Goal: Navigation & Orientation: Understand site structure

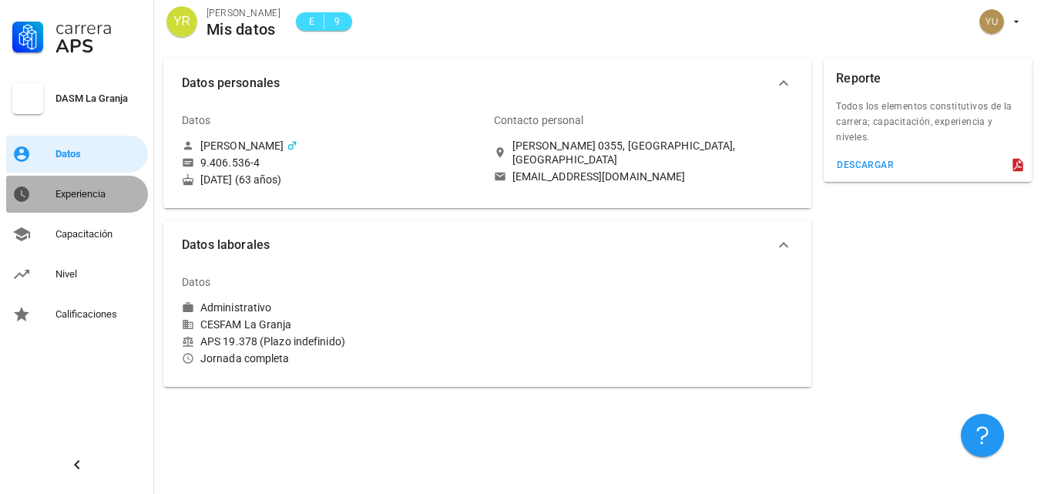
click at [82, 192] on div "Experiencia" at bounding box center [98, 194] width 86 height 12
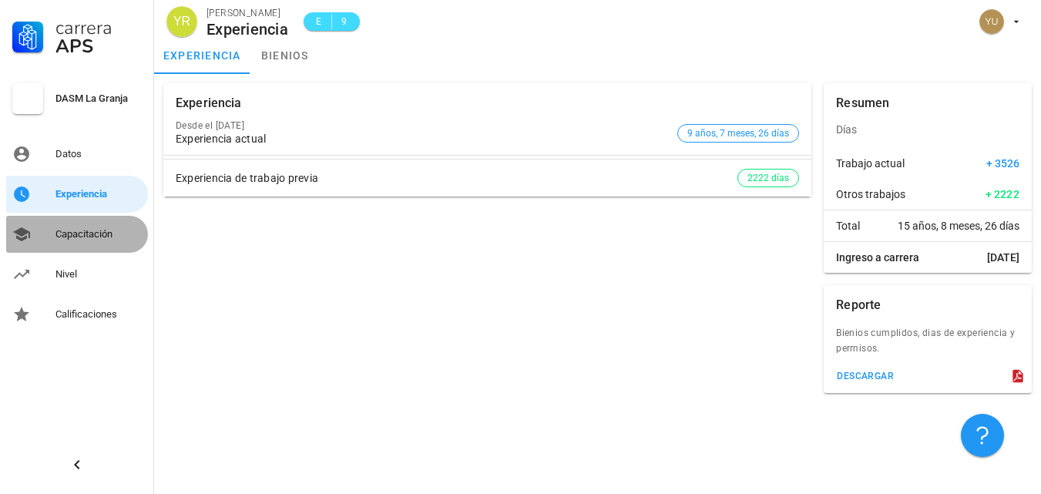
click at [65, 230] on div "Capacitación" at bounding box center [98, 234] width 86 height 12
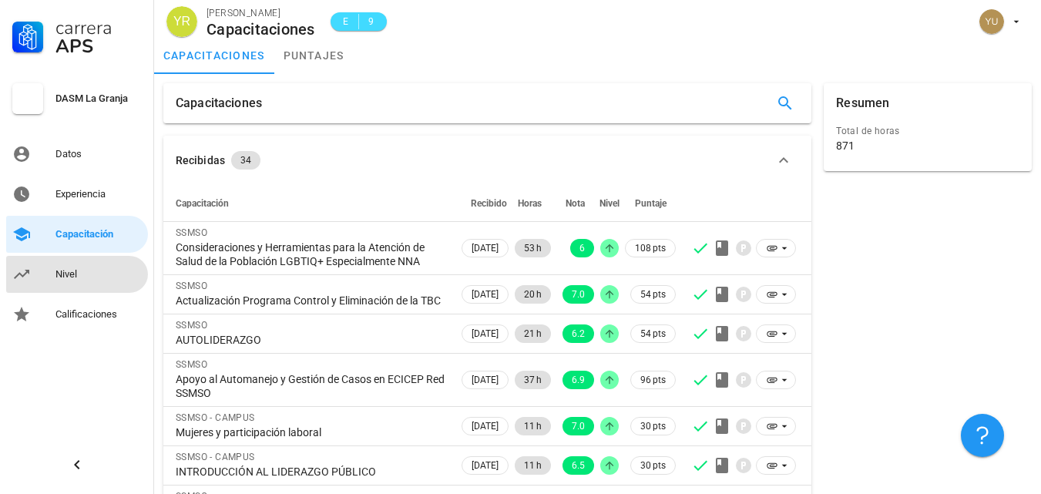
click at [75, 273] on div "Nivel" at bounding box center [98, 274] width 86 height 12
